Goal: Information Seeking & Learning: Learn about a topic

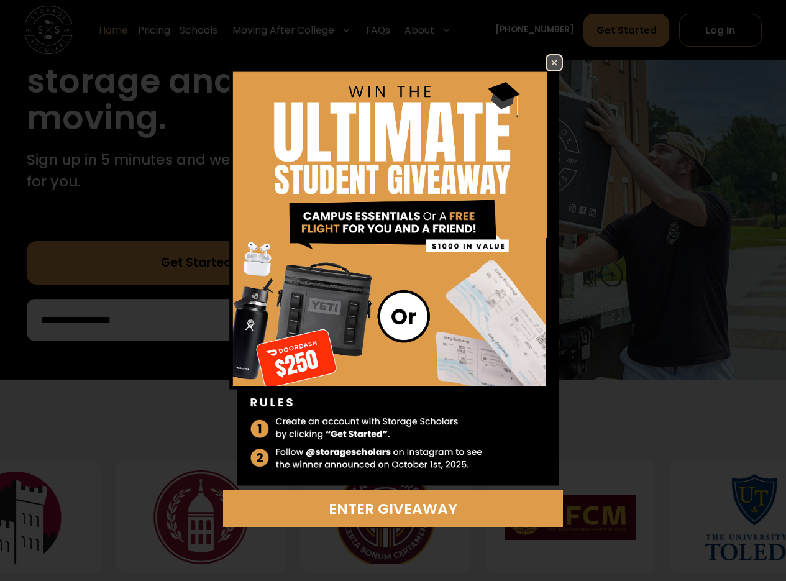
click at [557, 57] on img at bounding box center [554, 62] width 15 height 15
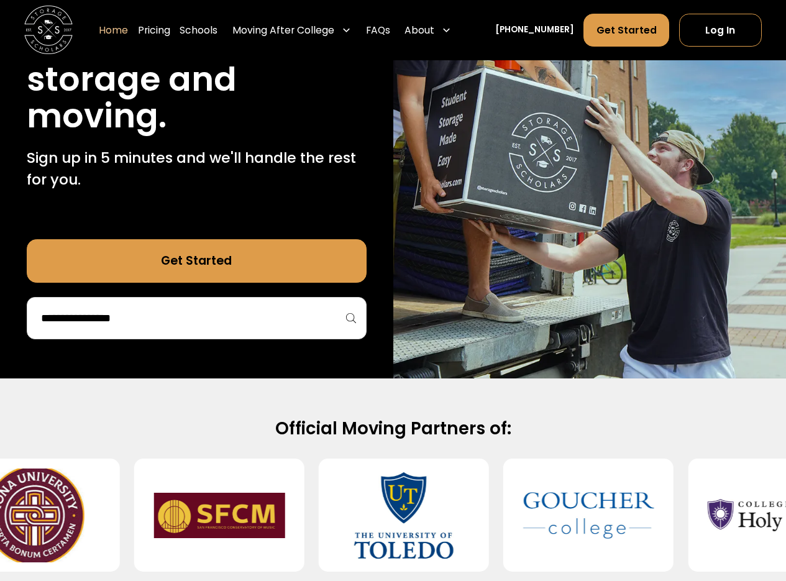
scroll to position [186, 0]
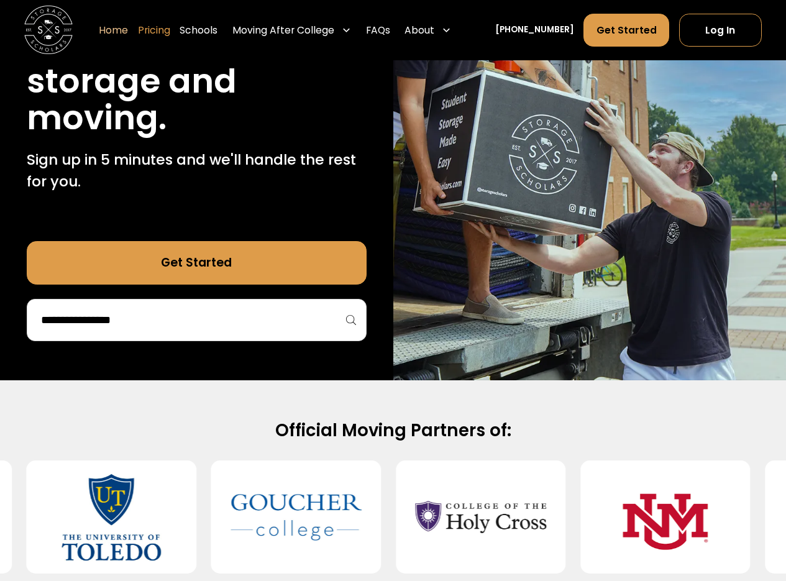
click at [170, 30] on link "Pricing" at bounding box center [154, 31] width 32 height 34
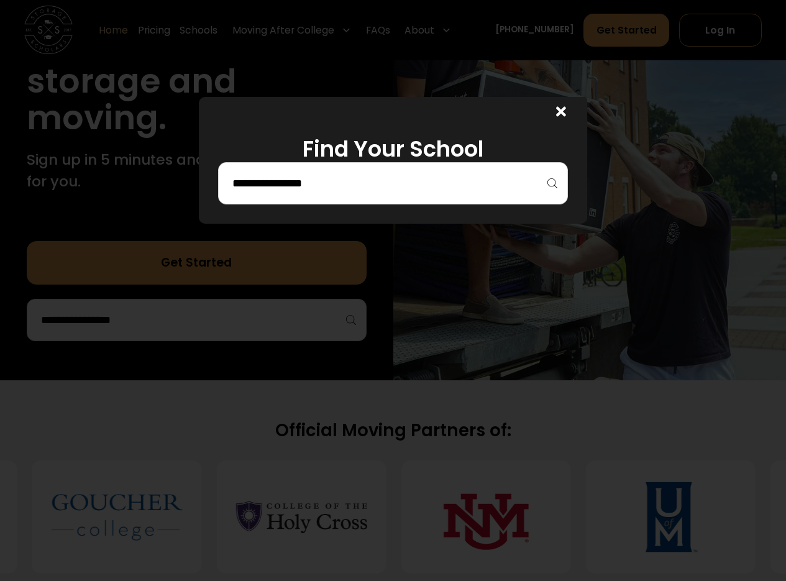
click at [333, 181] on input "search" at bounding box center [393, 183] width 324 height 21
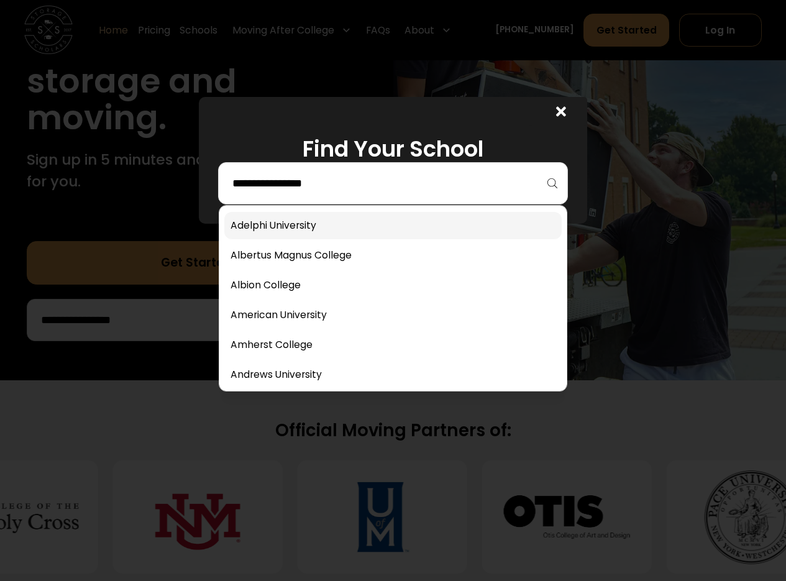
click at [309, 224] on link at bounding box center [392, 225] width 337 height 27
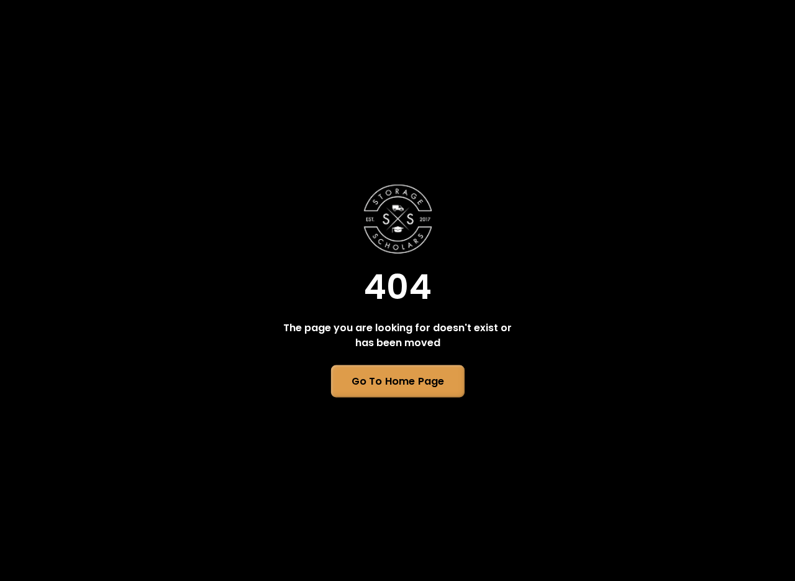
click at [414, 387] on link "Go To Home Page" at bounding box center [398, 381] width 134 height 32
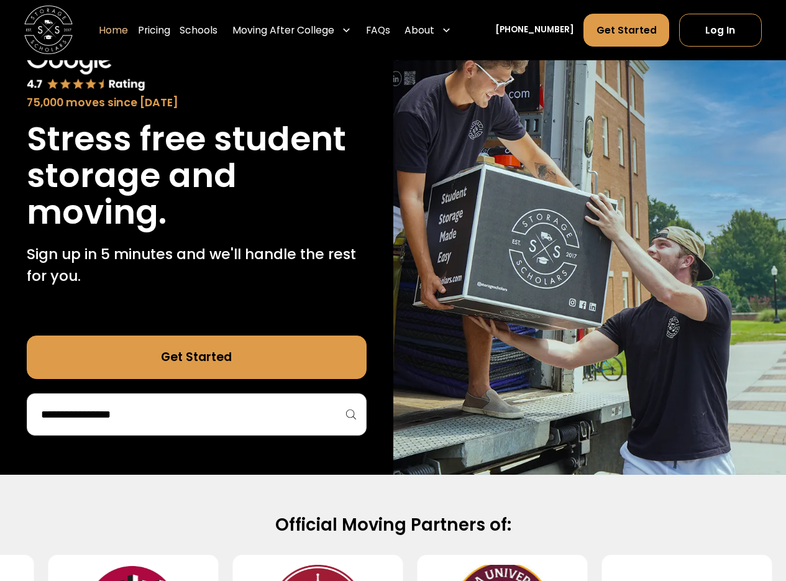
scroll to position [186, 0]
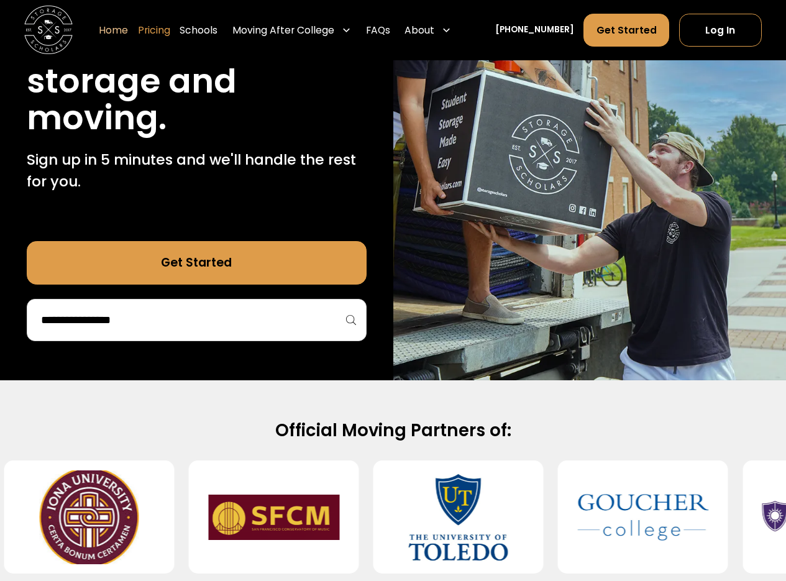
click at [167, 27] on link "Pricing" at bounding box center [154, 31] width 32 height 34
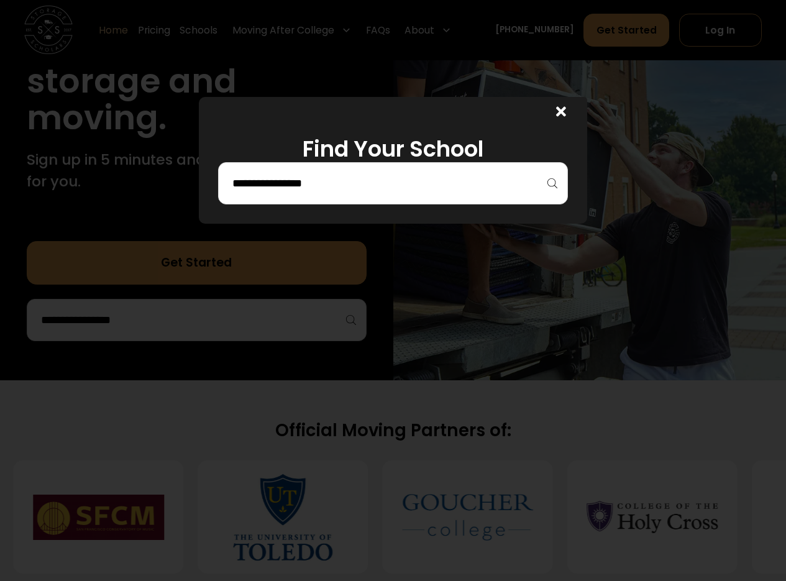
click at [364, 183] on input "search" at bounding box center [393, 183] width 324 height 21
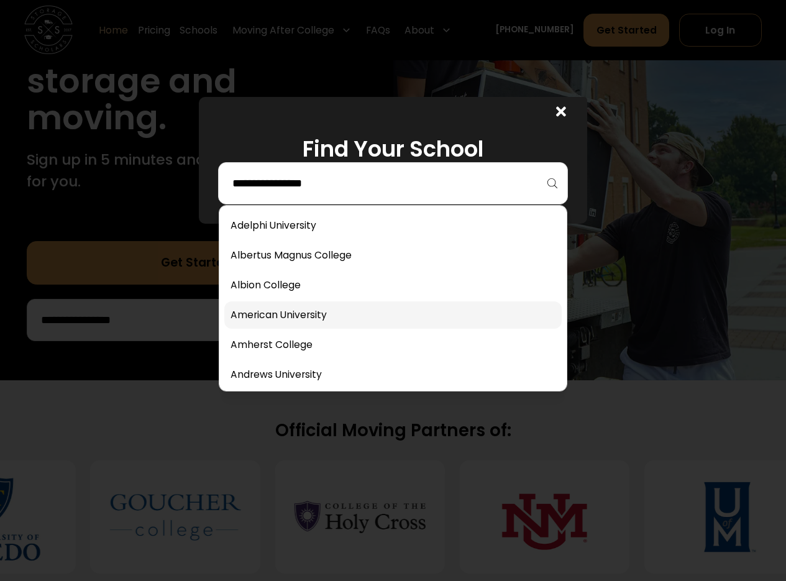
click at [300, 307] on link at bounding box center [392, 314] width 337 height 27
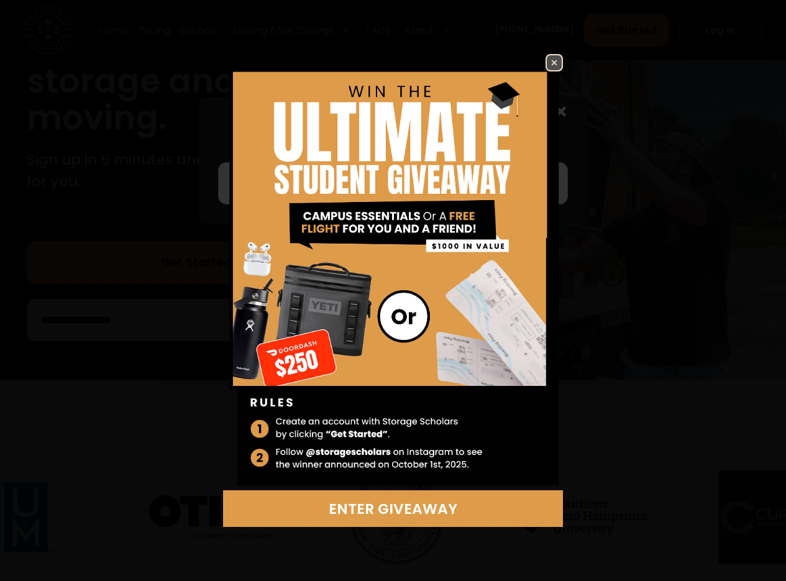
click at [551, 60] on img at bounding box center [554, 62] width 15 height 15
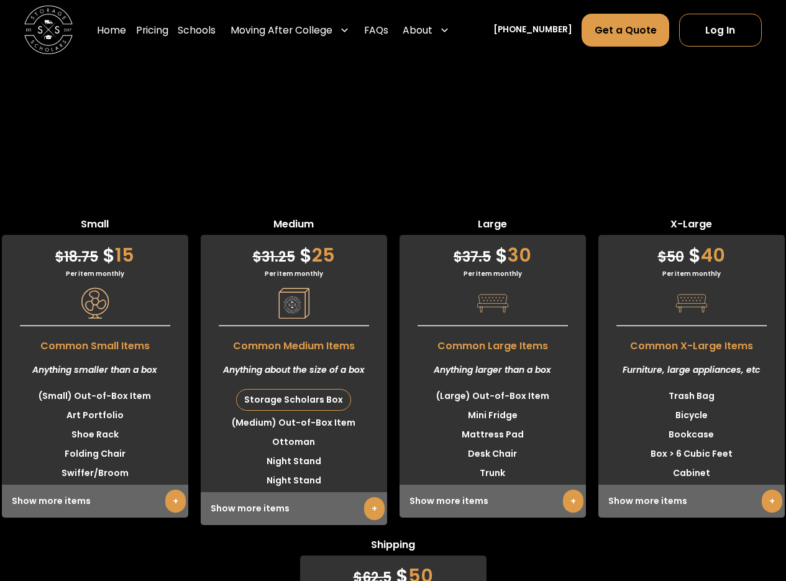
scroll to position [2889, 0]
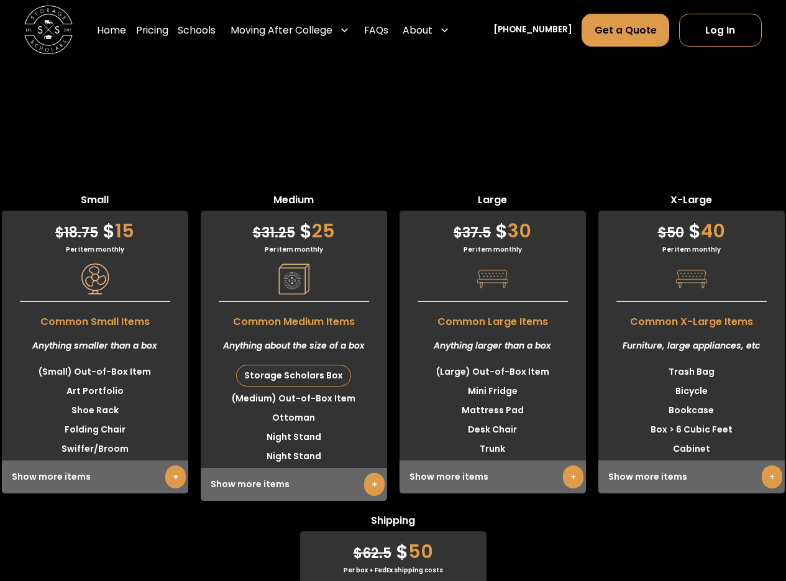
click at [573, 465] on link "+" at bounding box center [573, 476] width 21 height 23
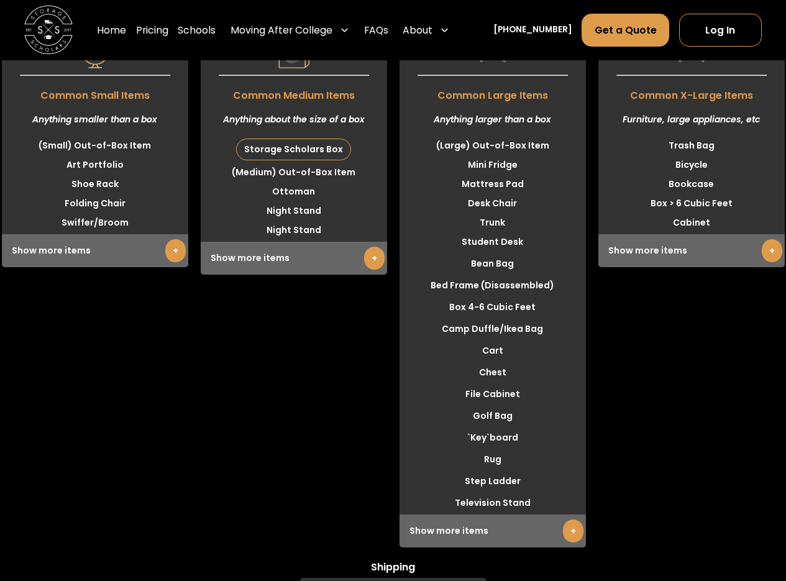
scroll to position [3138, 0]
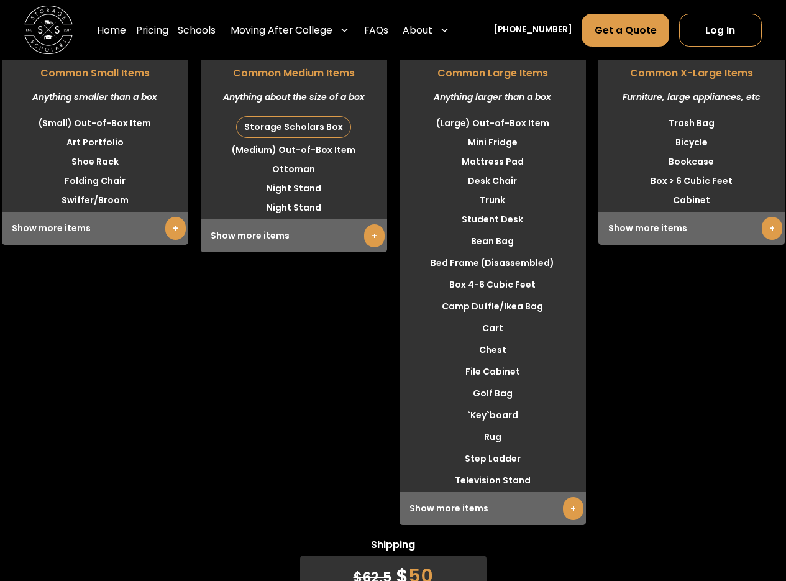
click at [574, 497] on link "+" at bounding box center [573, 508] width 21 height 23
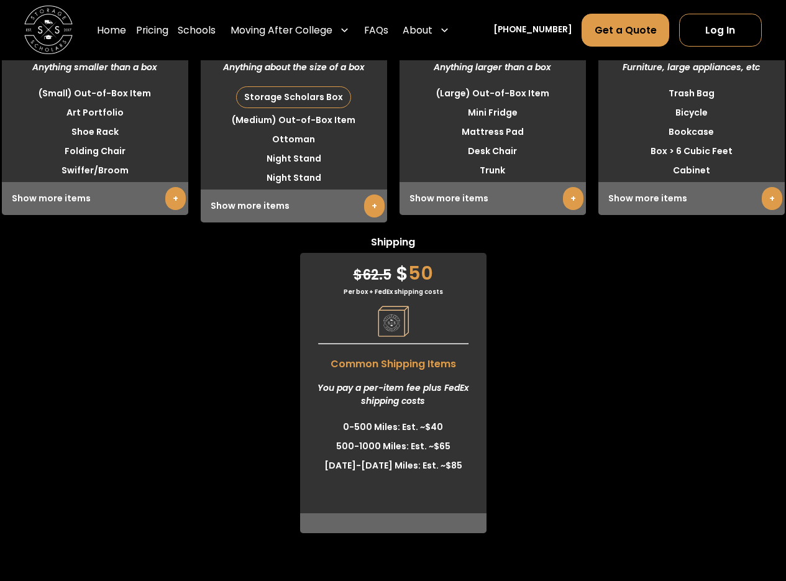
scroll to position [2951, 0]
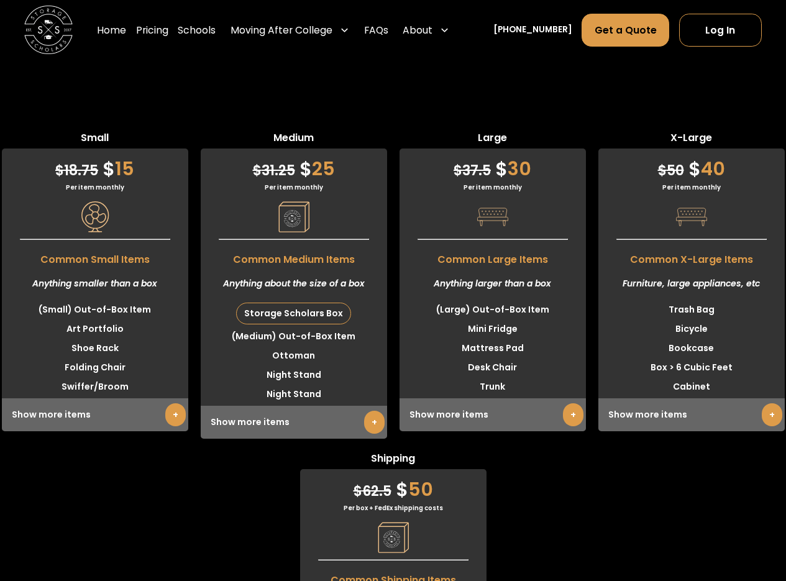
click at [574, 398] on div "Show more items +" at bounding box center [493, 414] width 186 height 33
click at [572, 398] on div "Show more items +" at bounding box center [493, 414] width 186 height 33
click at [574, 403] on link "+" at bounding box center [573, 414] width 21 height 23
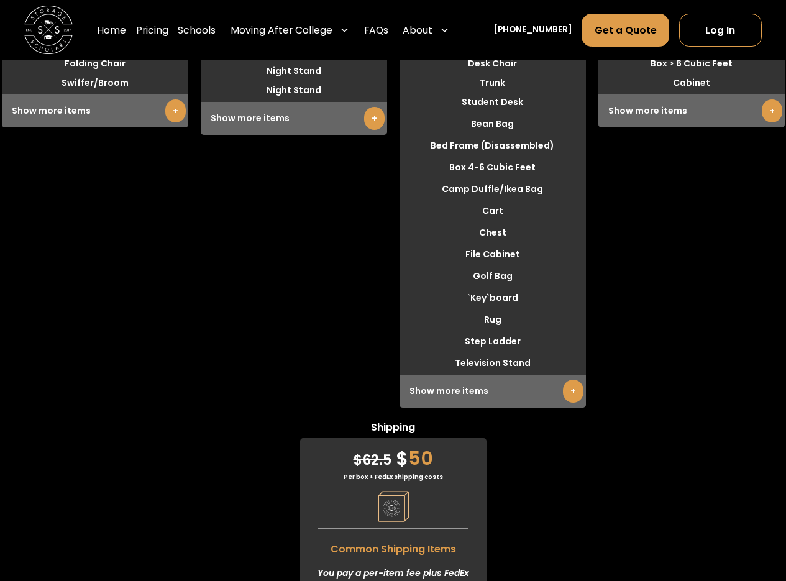
scroll to position [3365, 0]
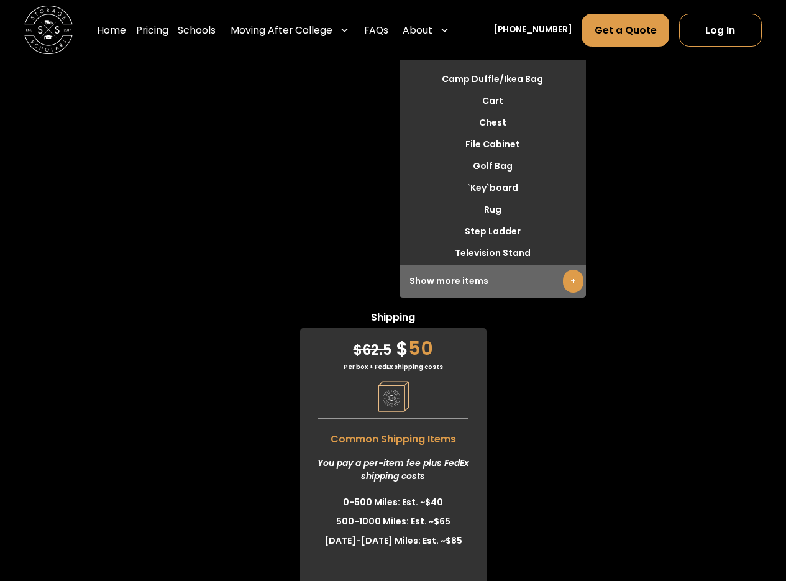
click at [564, 298] on div "Show more items +" at bounding box center [493, 281] width 186 height 33
click at [571, 293] on link "+" at bounding box center [573, 281] width 21 height 23
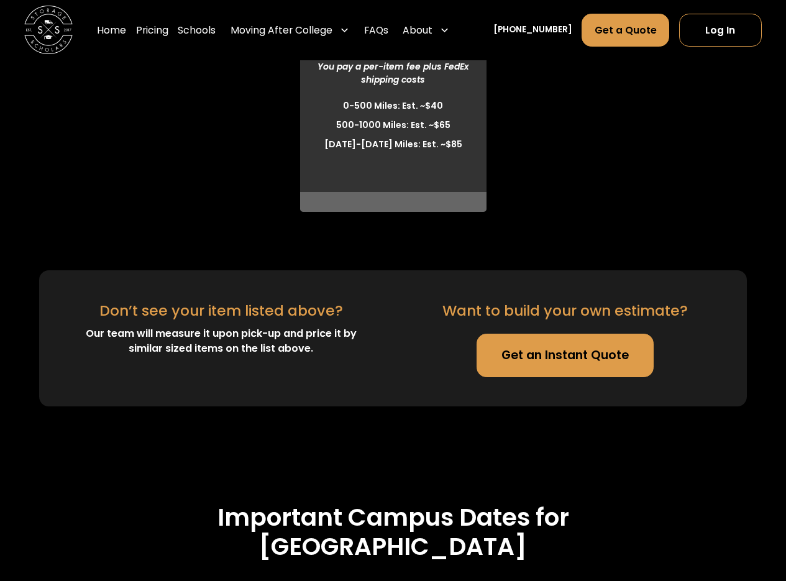
scroll to position [3489, 0]
